Goal: Transaction & Acquisition: Obtain resource

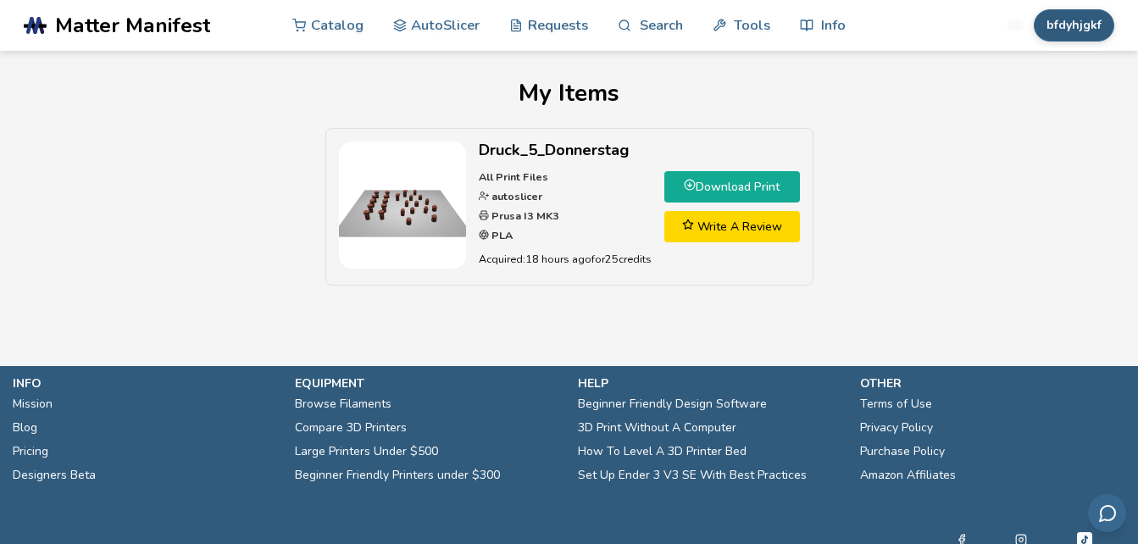
click at [1067, 25] on button "bfdyhjgkf" at bounding box center [1074, 25] width 81 height 32
click at [978, 120] on div "My Items Druck_5_Donnerstag All Print Files autoslicer Prusa I3 MK3 PLA Acquire…" at bounding box center [569, 191] width 1091 height 223
click at [420, 34] on link "AutoSlicer" at bounding box center [436, 24] width 87 height 51
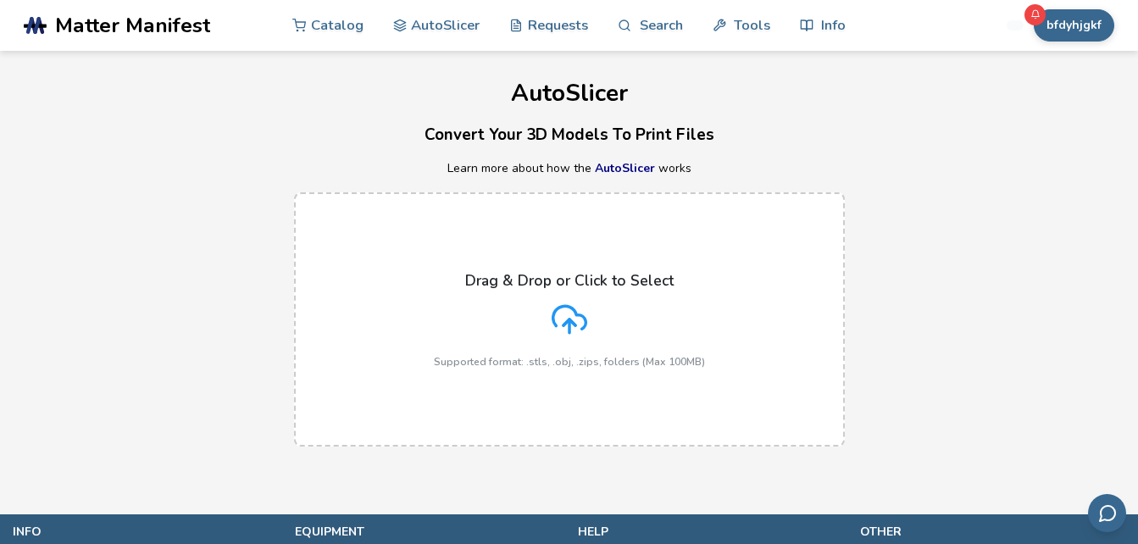
click at [557, 319] on icon at bounding box center [570, 320] width 36 height 36
click at [0, 0] on input "Drag & Drop or Click to Select Supported format: .stls, .obj, .zips, folders (M…" at bounding box center [0, 0] width 0 height 0
click at [1075, 8] on div "bfdyhjgkf Catalog AutoSlicer Requests Search Tools Info Catalog AutoSlicer Requ…" at bounding box center [992, 25] width 245 height 51
drag, startPoint x: 482, startPoint y: 61, endPoint x: 409, endPoint y: -63, distance: 143.6
click at [409, 0] on html ".cls-1, .cls-2, .cls-3 { stroke-width: 0px; } .cls-2 { fill: #1d1e56; } .cls-3 …" at bounding box center [569, 272] width 1138 height 544
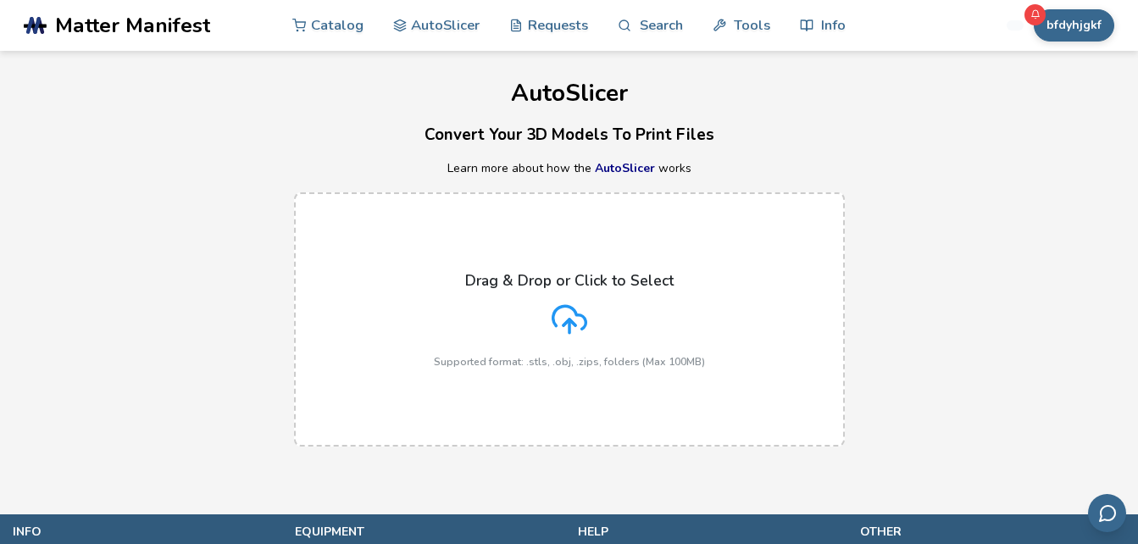
click at [709, 157] on div "AutoSlicer Convert Your 3D Models To Print Files Learn more about how the AutoS…" at bounding box center [569, 257] width 1138 height 413
drag, startPoint x: 1074, startPoint y: 270, endPoint x: 959, endPoint y: 295, distance: 117.9
click at [1071, 270] on div "Drag & Drop or Click to Select Supported format: .stls, .obj, .zips, folders (M…" at bounding box center [569, 319] width 1138 height 288
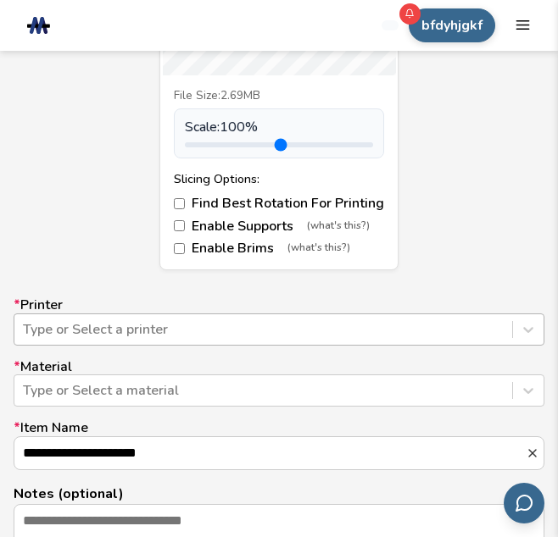
scroll to position [1009, 0]
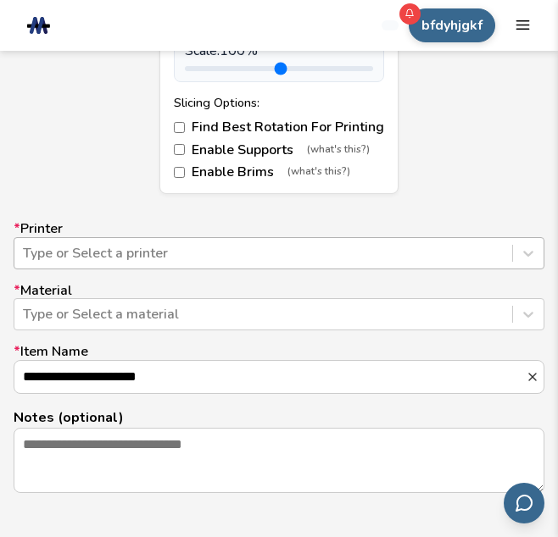
click at [61, 270] on div "Type or Select a printer" at bounding box center [279, 253] width 531 height 32
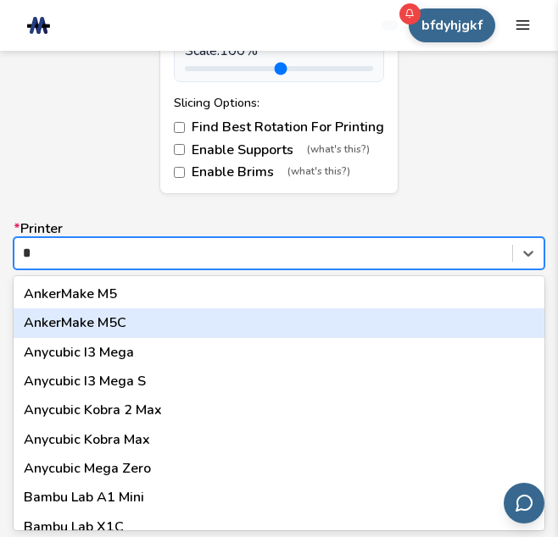
type input "**"
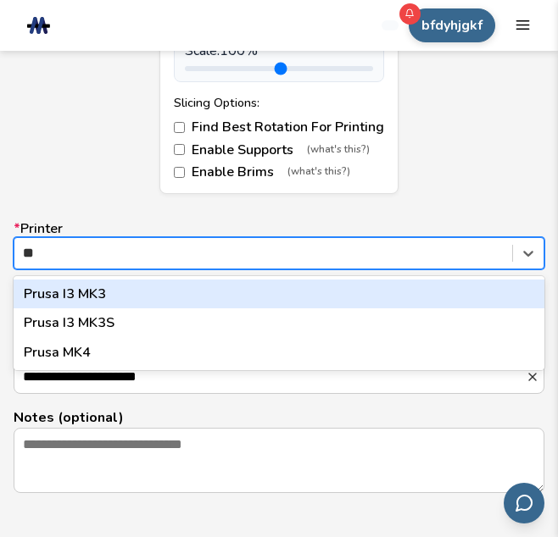
drag, startPoint x: 78, startPoint y: 300, endPoint x: 88, endPoint y: 303, distance: 10.7
click at [78, 302] on div "Prusa I3 MK3" at bounding box center [279, 294] width 531 height 29
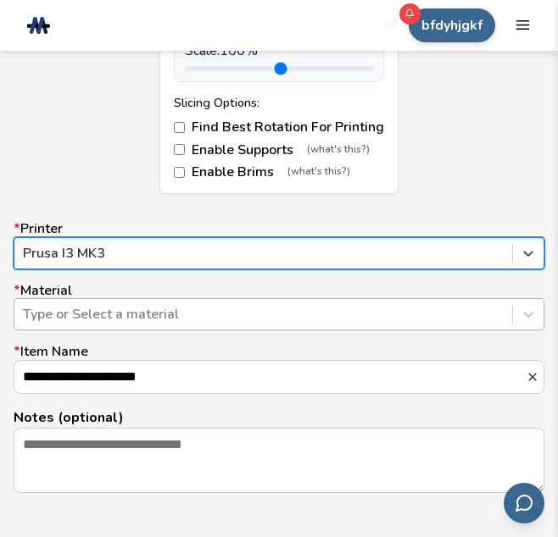
click at [113, 317] on div at bounding box center [263, 314] width 481 height 19
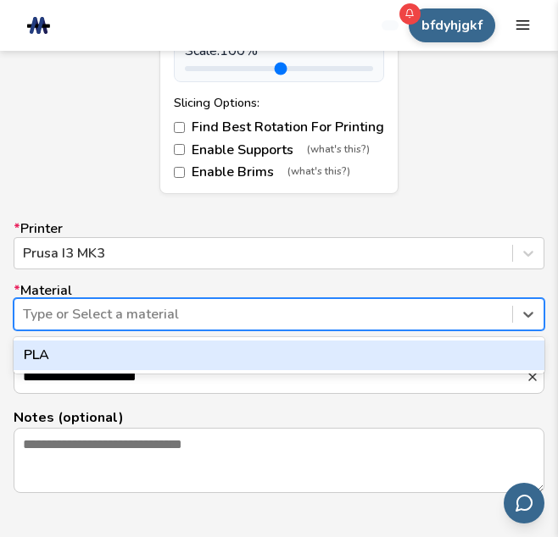
click at [53, 344] on div "PLA" at bounding box center [279, 355] width 531 height 29
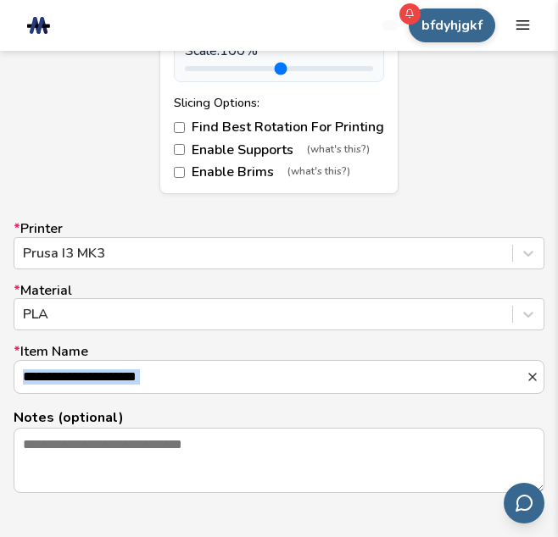
scroll to position [2, 0]
drag, startPoint x: 265, startPoint y: 350, endPoint x: 8, endPoint y: 414, distance: 265.4
click at [8, 414] on form "**********" at bounding box center [279, 137] width 558 height 1012
drag, startPoint x: 232, startPoint y: 410, endPoint x: 248, endPoint y: 350, distance: 62.3
click at [245, 385] on div "**********" at bounding box center [279, 357] width 531 height 272
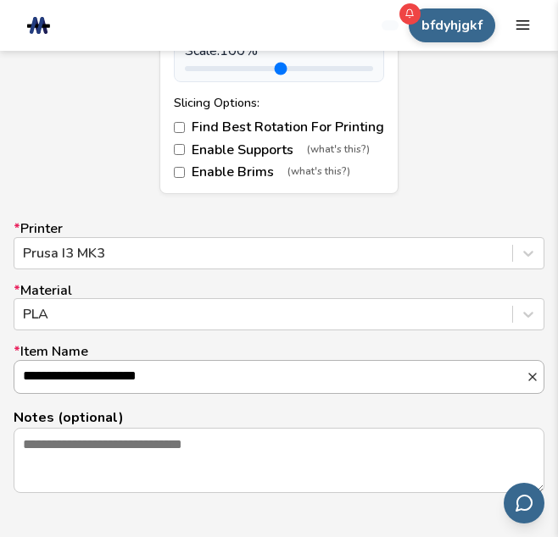
click at [242, 381] on input "**********" at bounding box center [269, 377] width 511 height 32
drag, startPoint x: 223, startPoint y: 395, endPoint x: -199, endPoint y: 348, distance: 424.7
type input "**********"
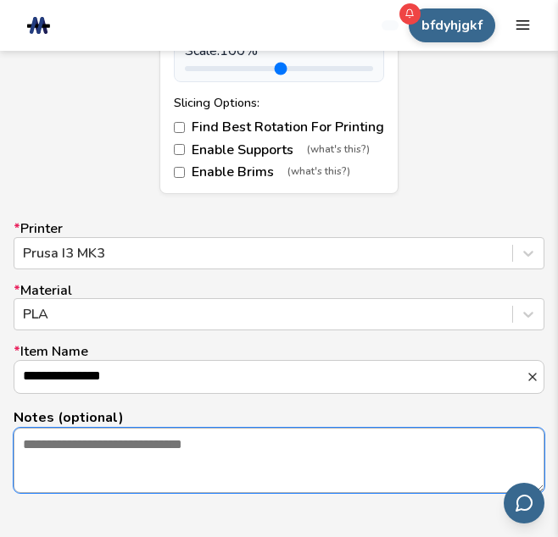
click at [89, 466] on textarea "Notes (optional)" at bounding box center [278, 461] width 529 height 64
type textarea "*"
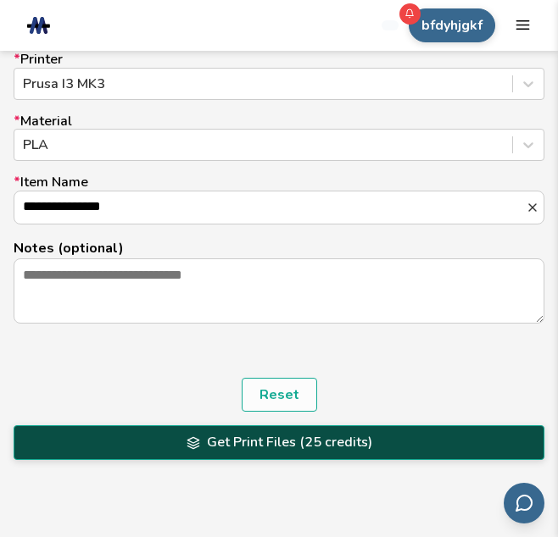
click at [286, 444] on button "Get Print Files (25 credits)" at bounding box center [279, 443] width 531 height 34
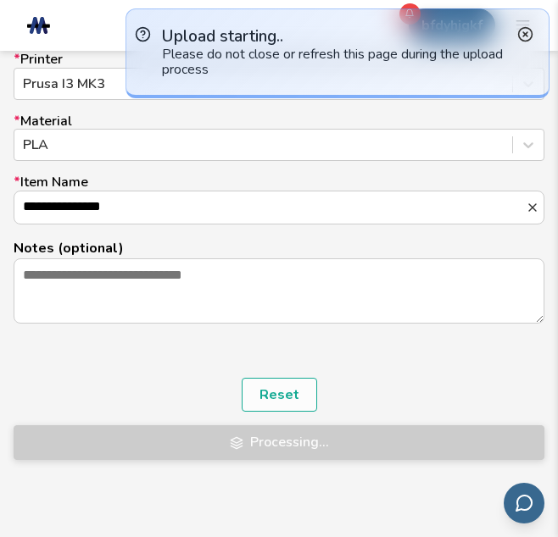
click at [526, 32] on icon at bounding box center [525, 34] width 16 height 16
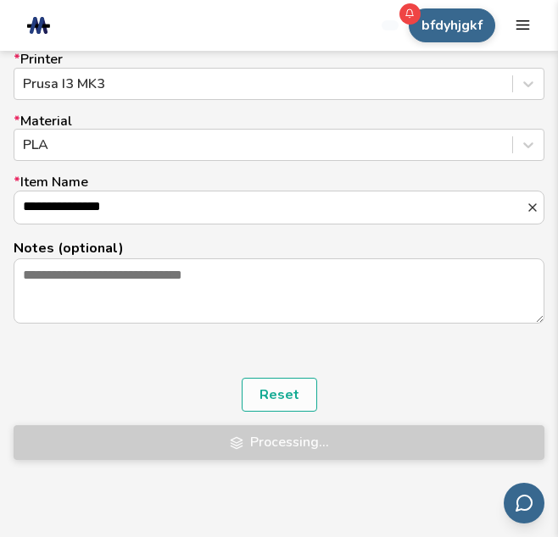
scroll to position [839, 0]
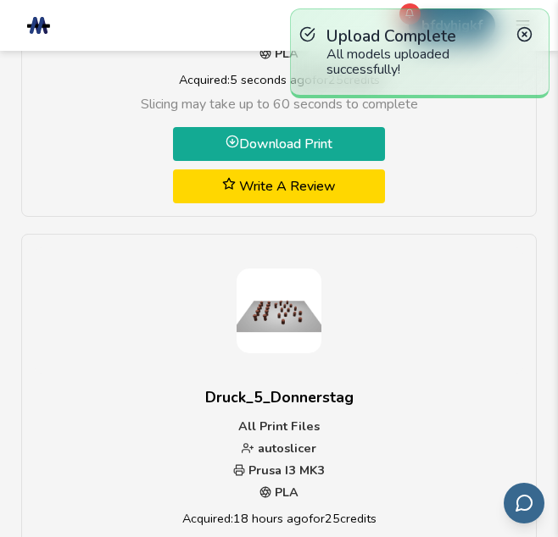
scroll to position [509, 0]
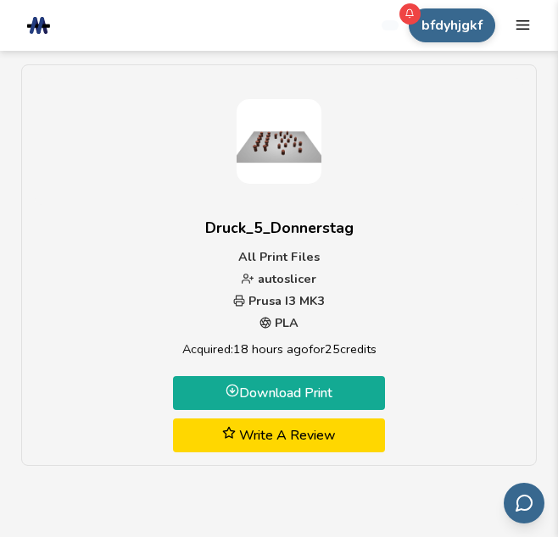
click at [299, 393] on link "Download Print" at bounding box center [279, 393] width 212 height 34
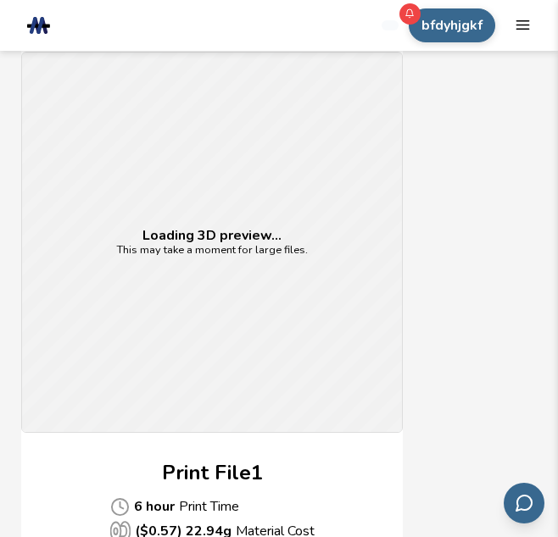
scroll to position [1017, 0]
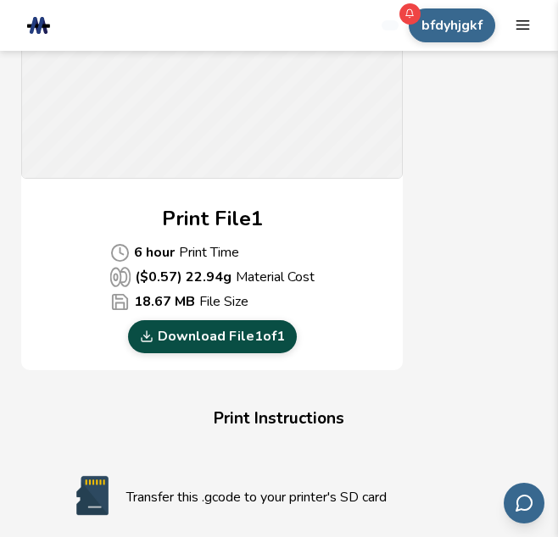
click at [201, 336] on link "Download File 1 of 1" at bounding box center [212, 336] width 169 height 32
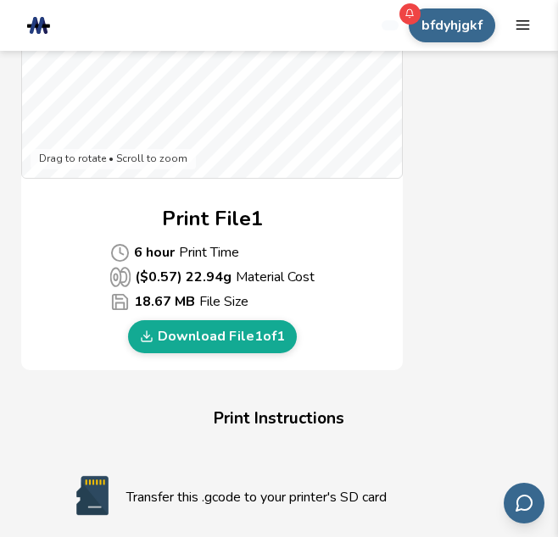
drag, startPoint x: 104, startPoint y: 4, endPoint x: 58, endPoint y: 429, distance: 427.2
click at [13, 384] on section "Download Your Print File Druck_5_Donnerstag All Print Files Created By: autosli…" at bounding box center [279, 49] width 558 height 2031
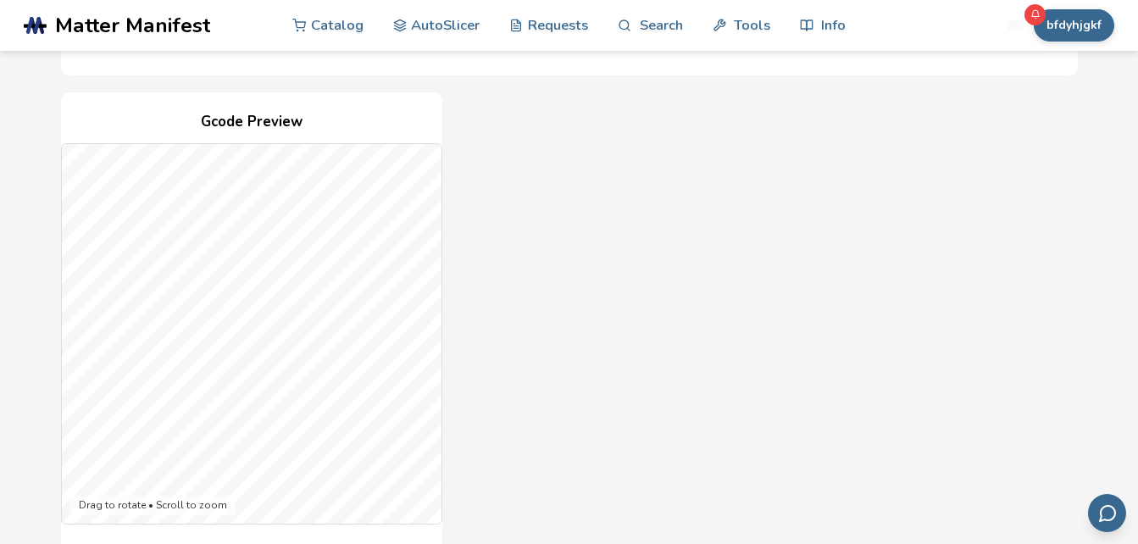
scroll to position [0, 0]
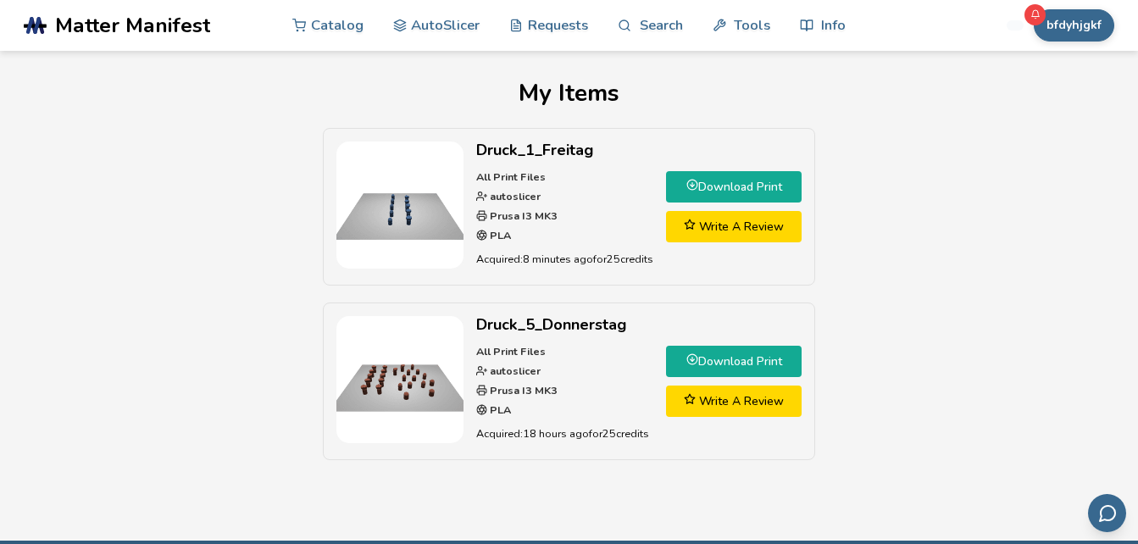
click at [736, 191] on link "Download Print" at bounding box center [734, 186] width 136 height 31
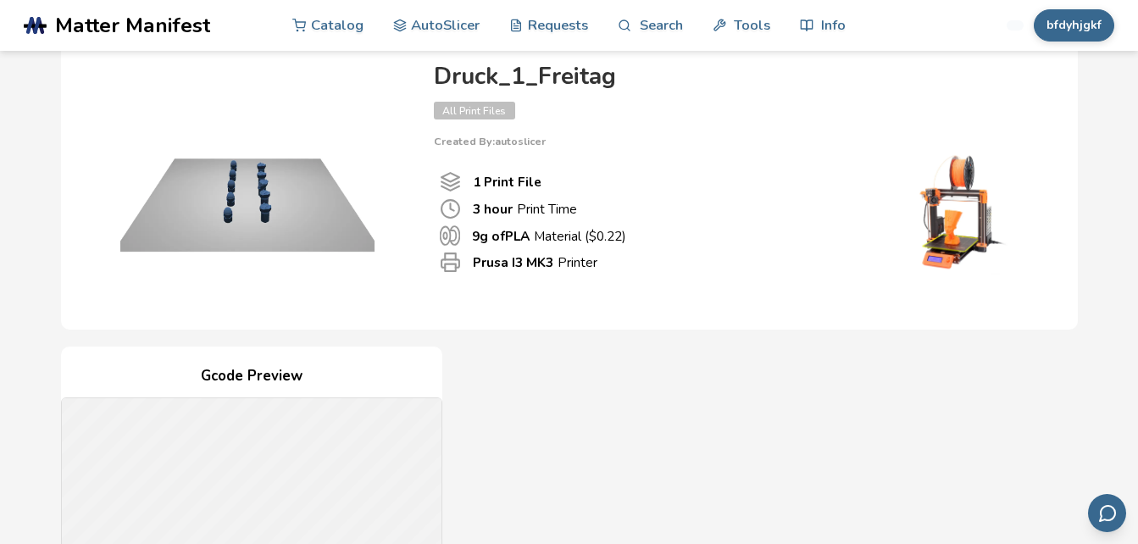
scroll to position [593, 0]
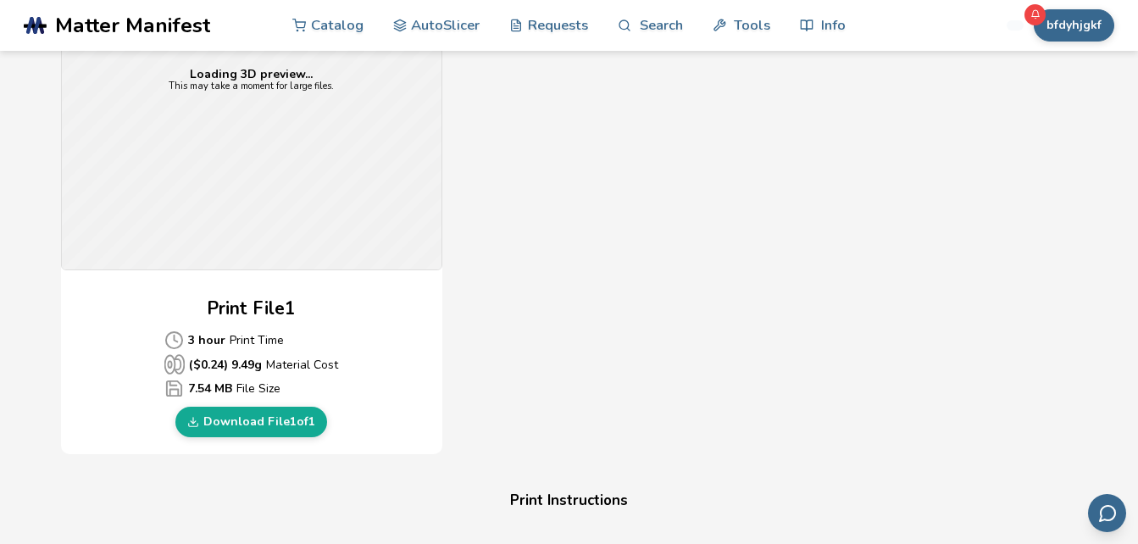
click at [298, 420] on link "Download File 1 of 1" at bounding box center [251, 422] width 152 height 31
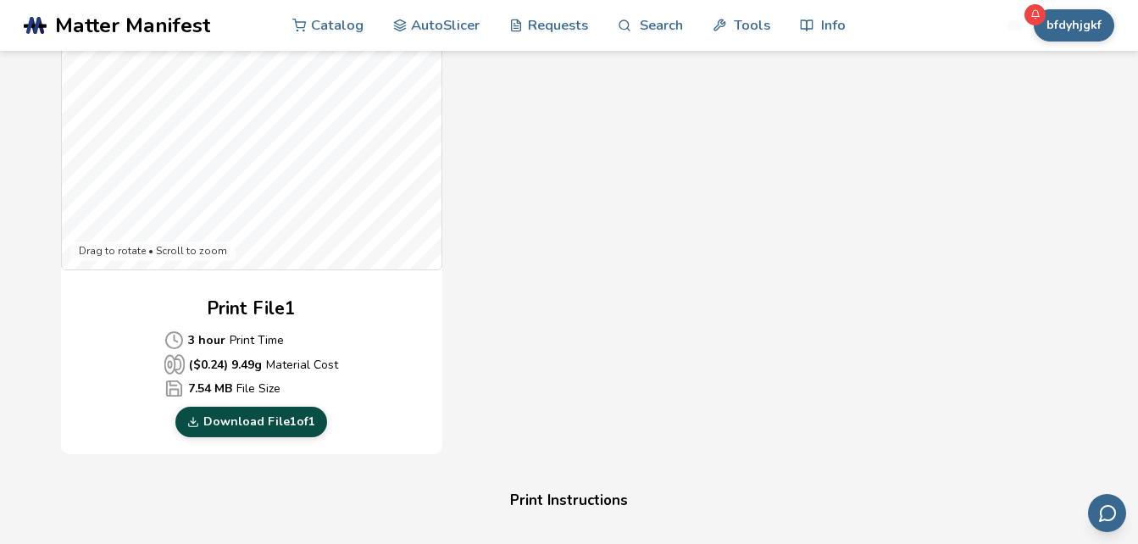
click at [275, 411] on link "Download File 1 of 1" at bounding box center [251, 422] width 152 height 31
